Goal: Transaction & Acquisition: Obtain resource

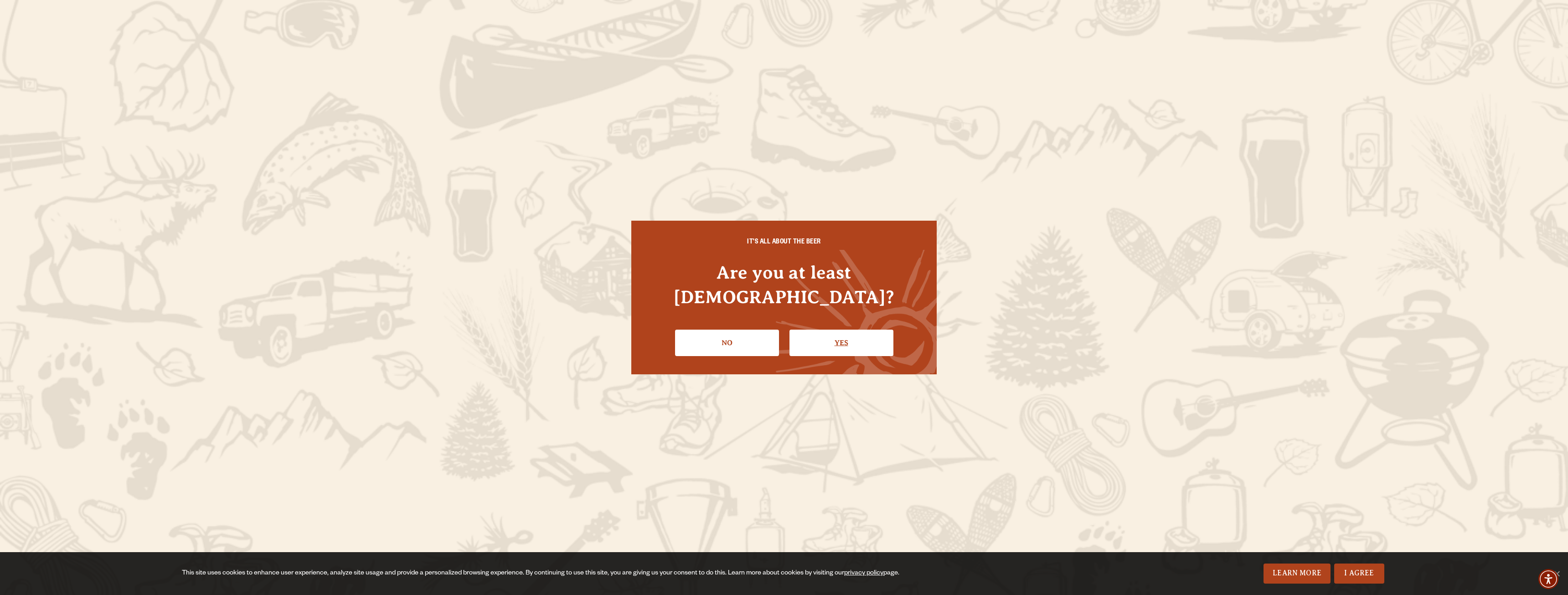
click at [838, 330] on link "Yes" at bounding box center [841, 342] width 104 height 26
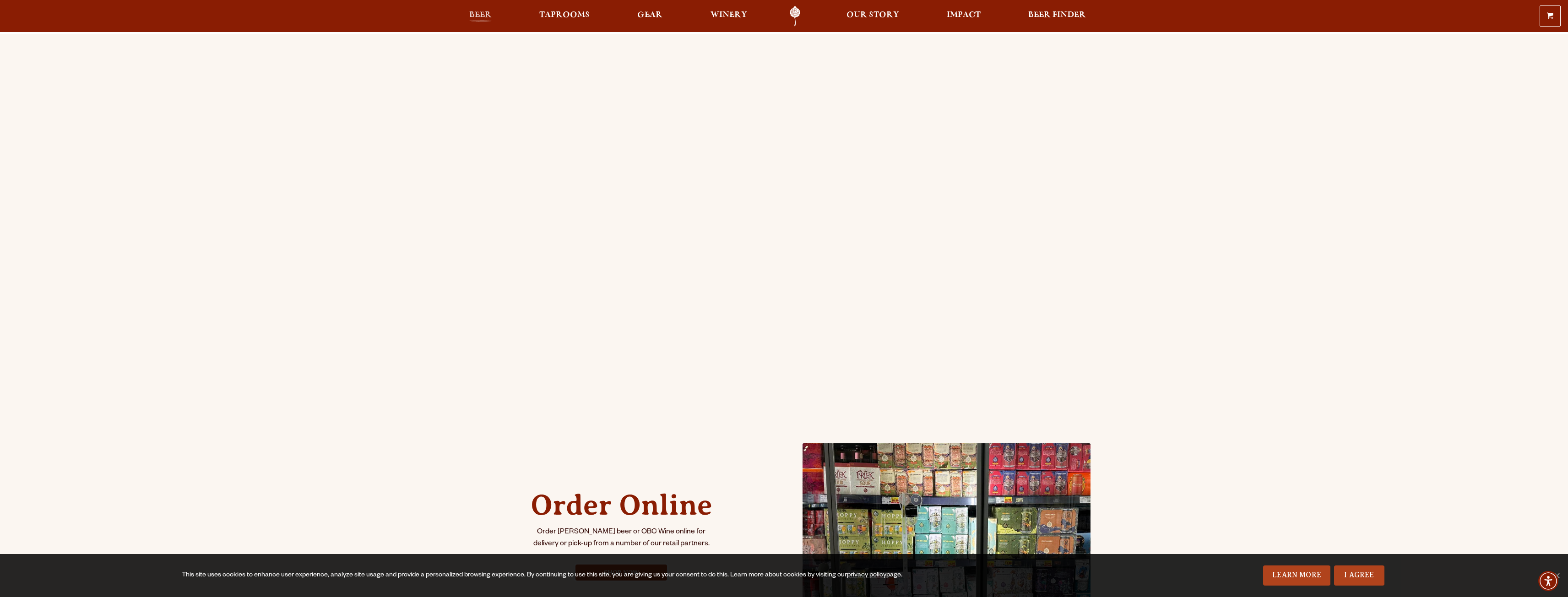
click at [480, 15] on span "Beer" at bounding box center [480, 15] width 23 height 7
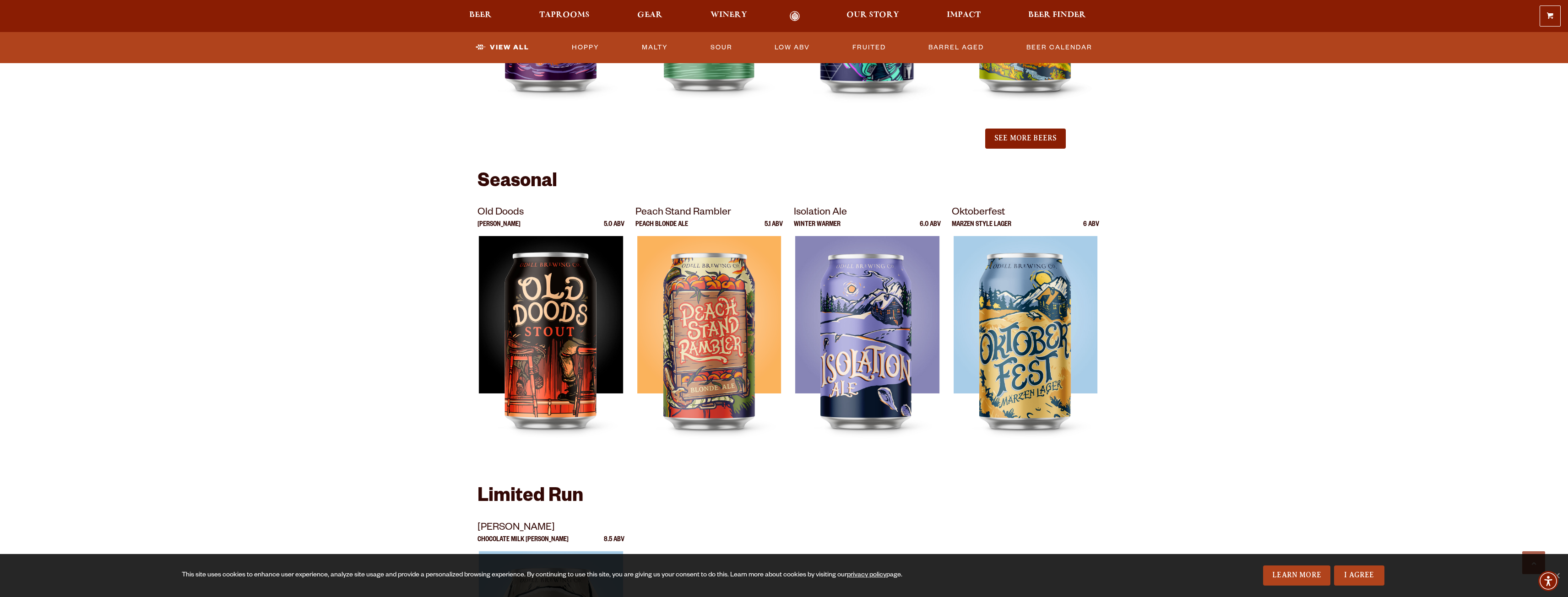
scroll to position [1098, 0]
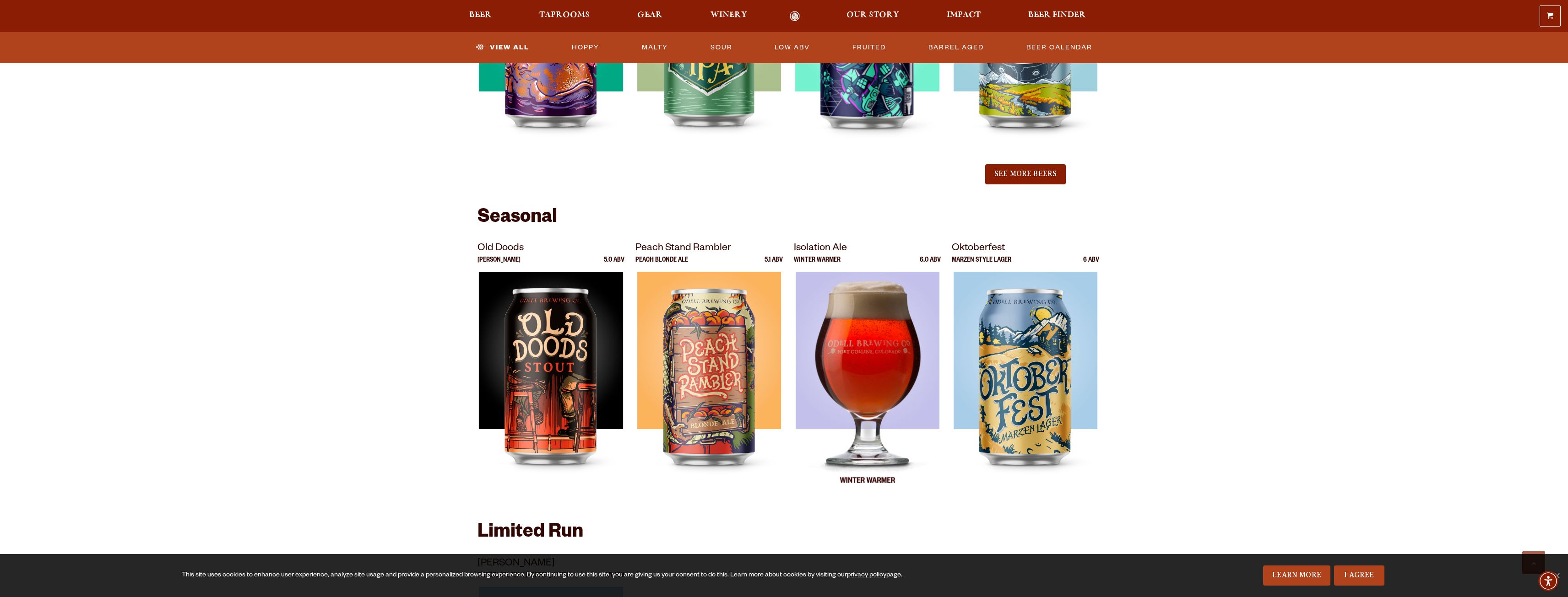
click at [833, 326] on img at bounding box center [867, 386] width 144 height 229
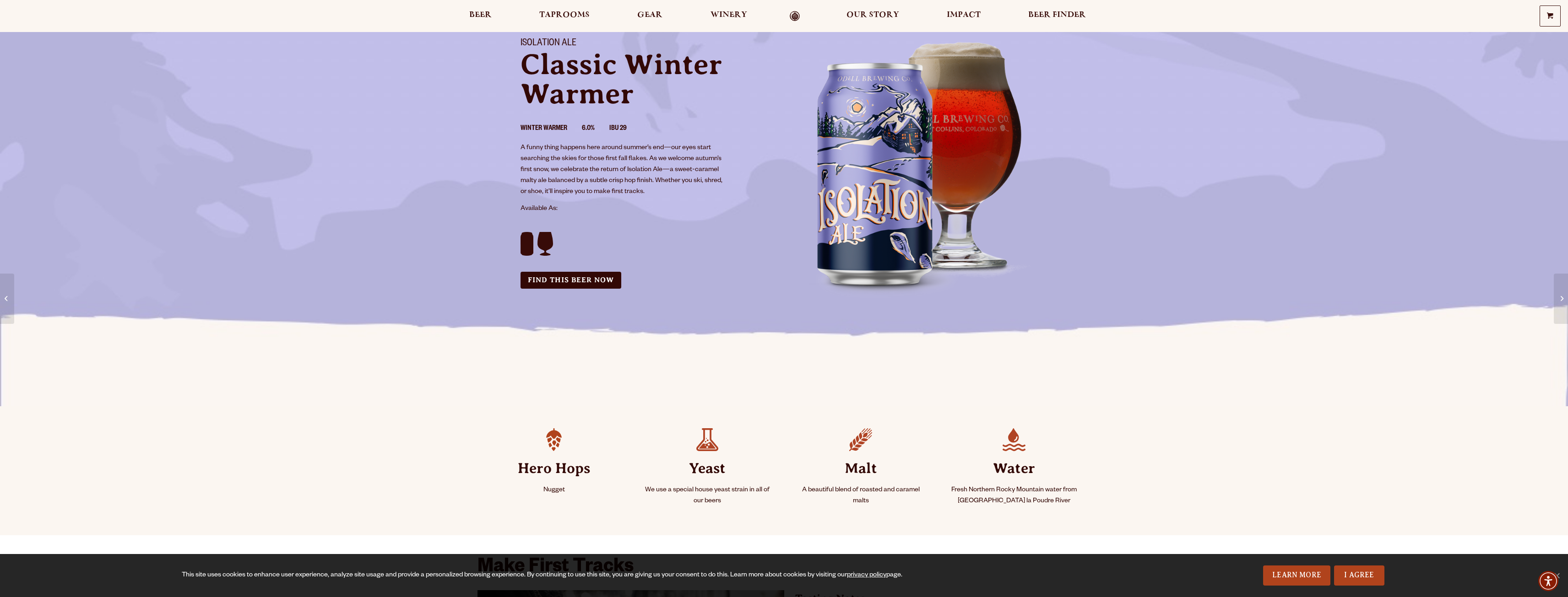
scroll to position [46, 0]
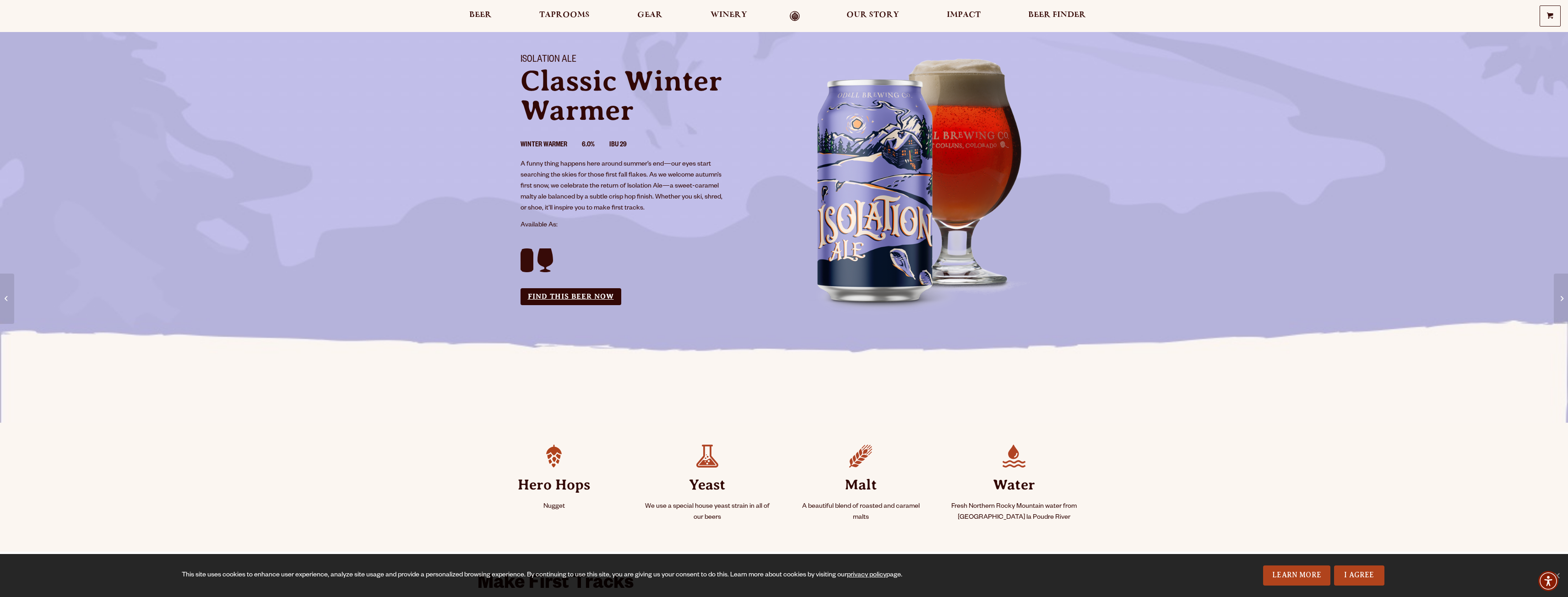
click at [606, 296] on link "Find this Beer Now" at bounding box center [570, 297] width 101 height 17
